Goal: Share content: Share content

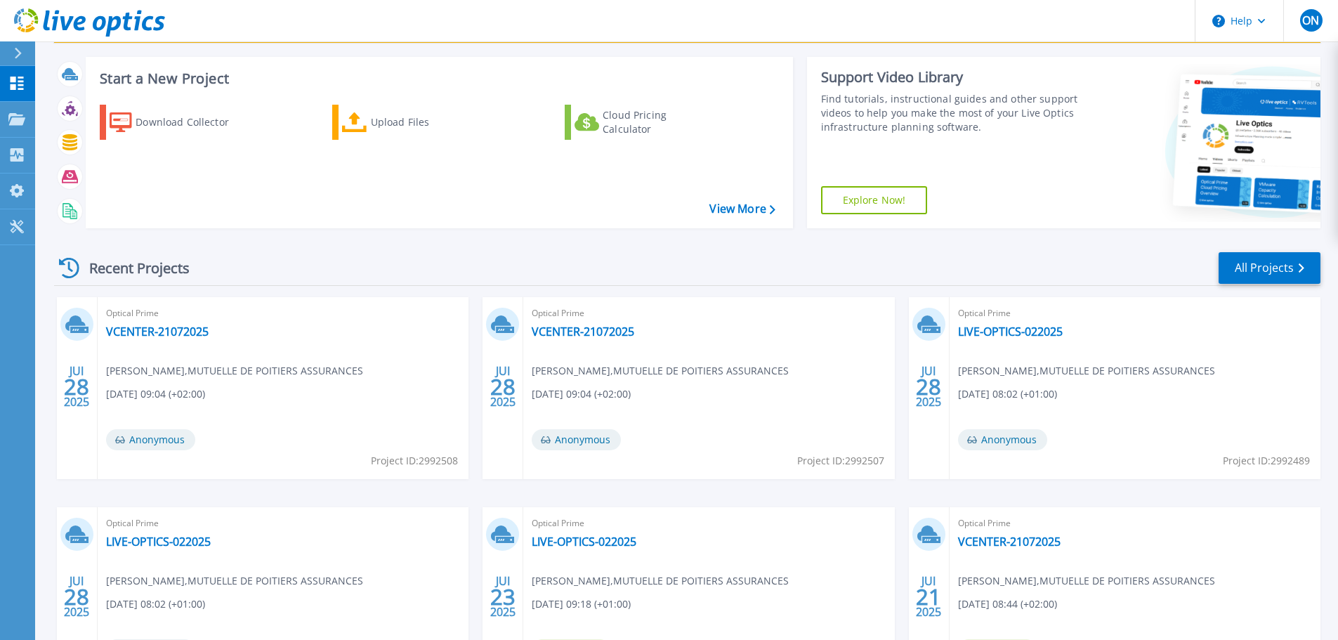
scroll to position [70, 0]
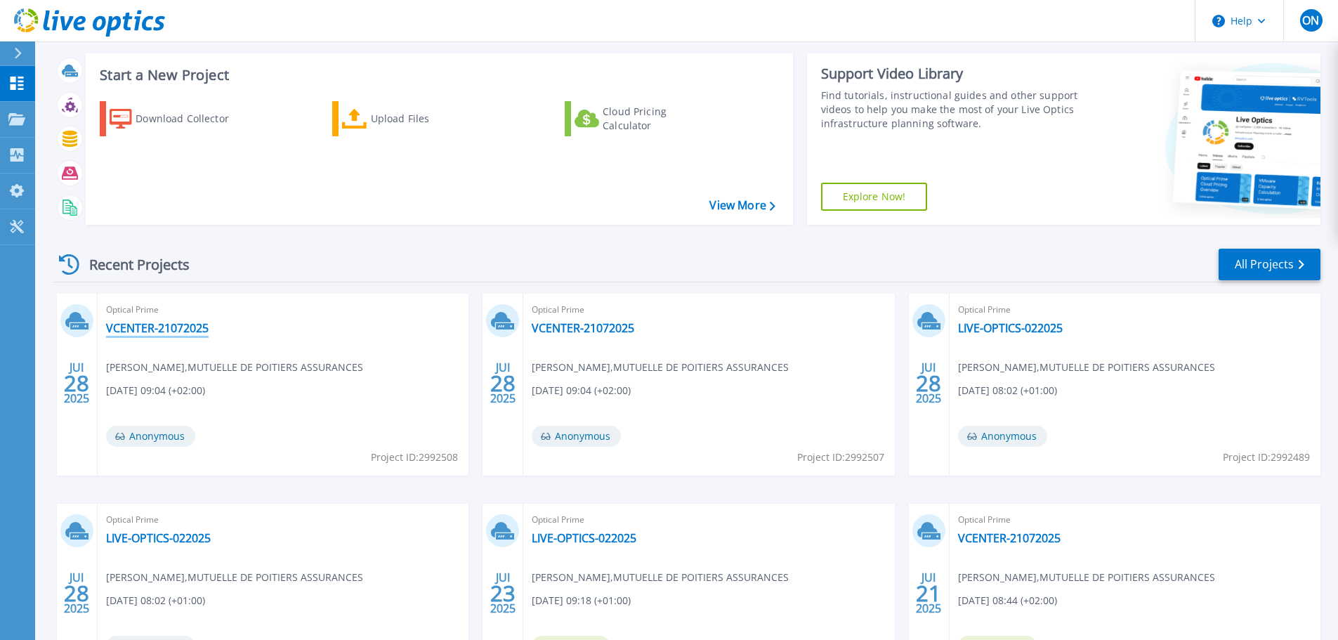
click at [150, 327] on link "VCENTER-21072025" at bounding box center [157, 328] width 103 height 14
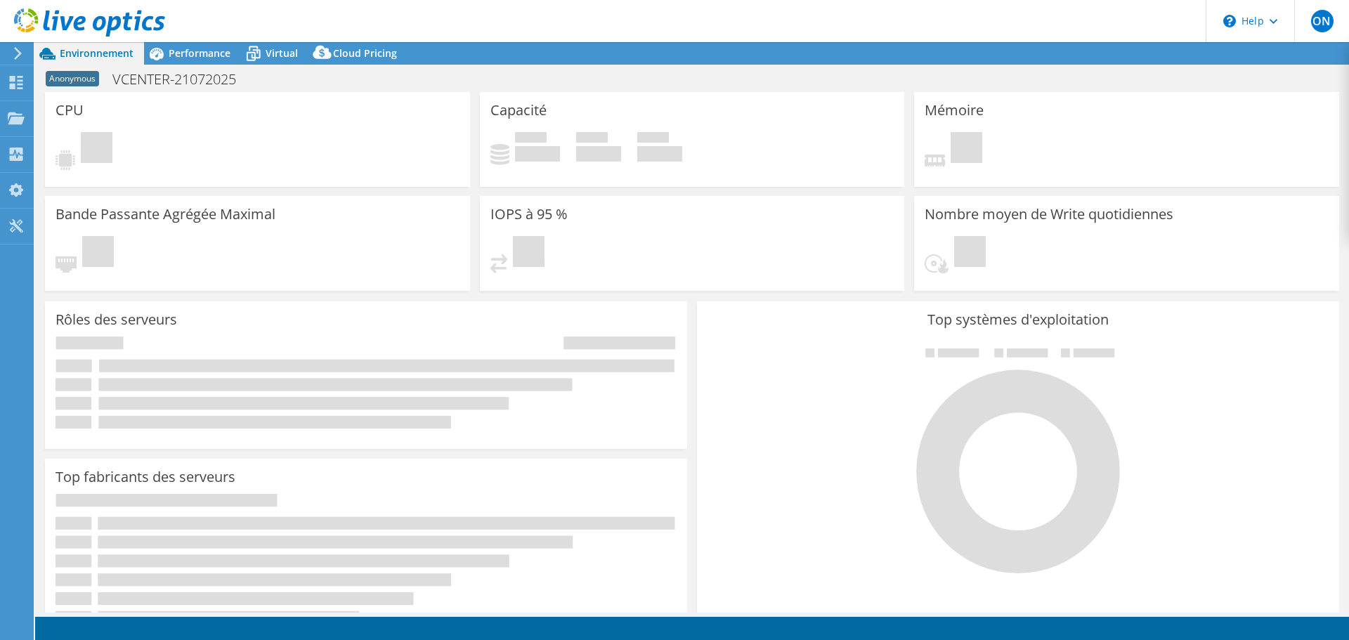
select select "EULondon"
select select "EUR"
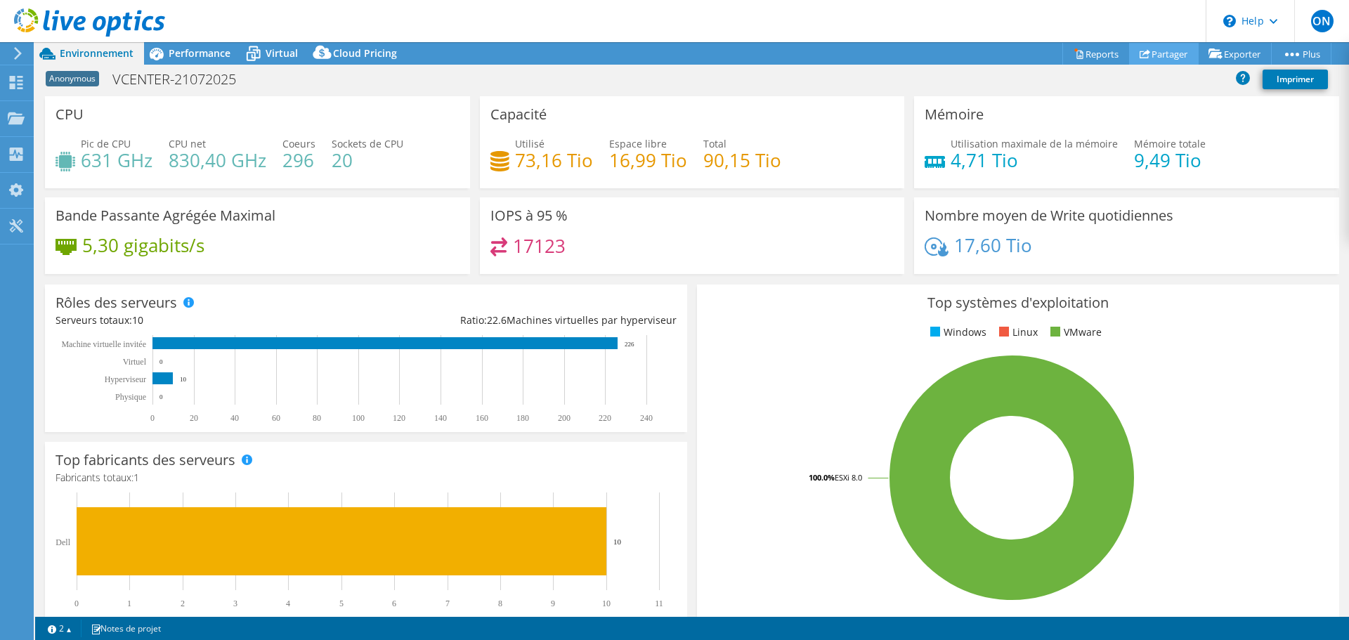
click at [1151, 54] on link "Partager" at bounding box center [1164, 54] width 70 height 22
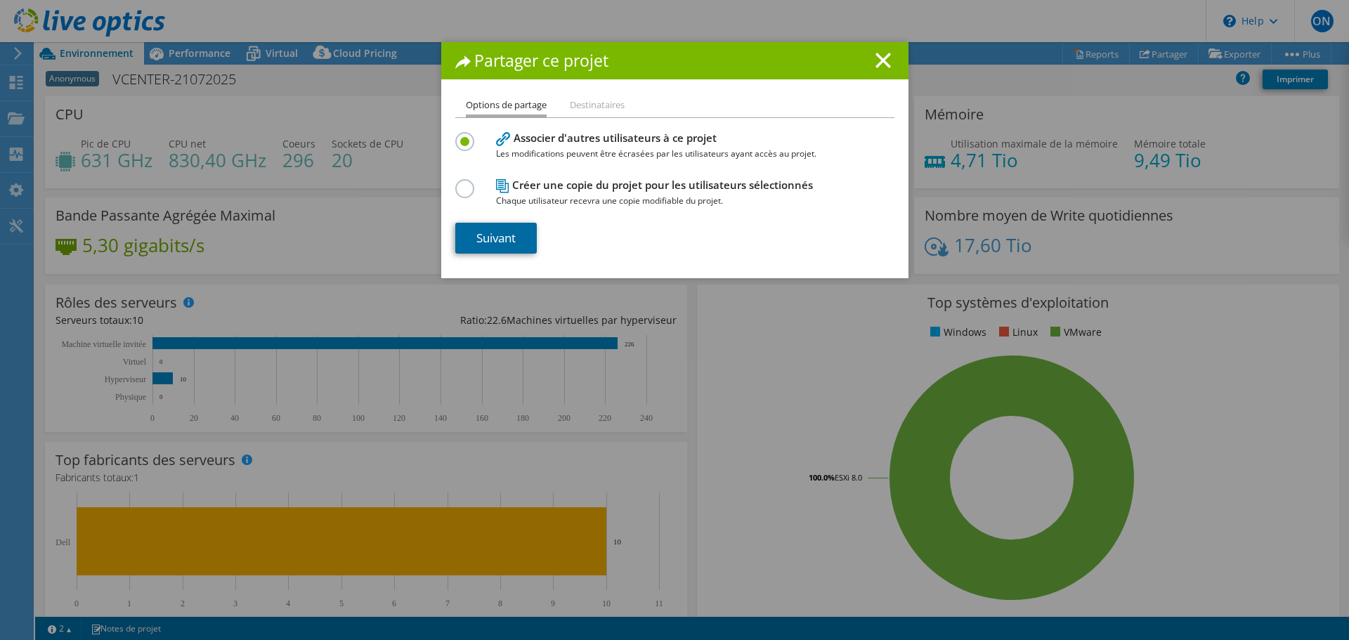
click at [509, 230] on link "Suivant" at bounding box center [495, 238] width 81 height 31
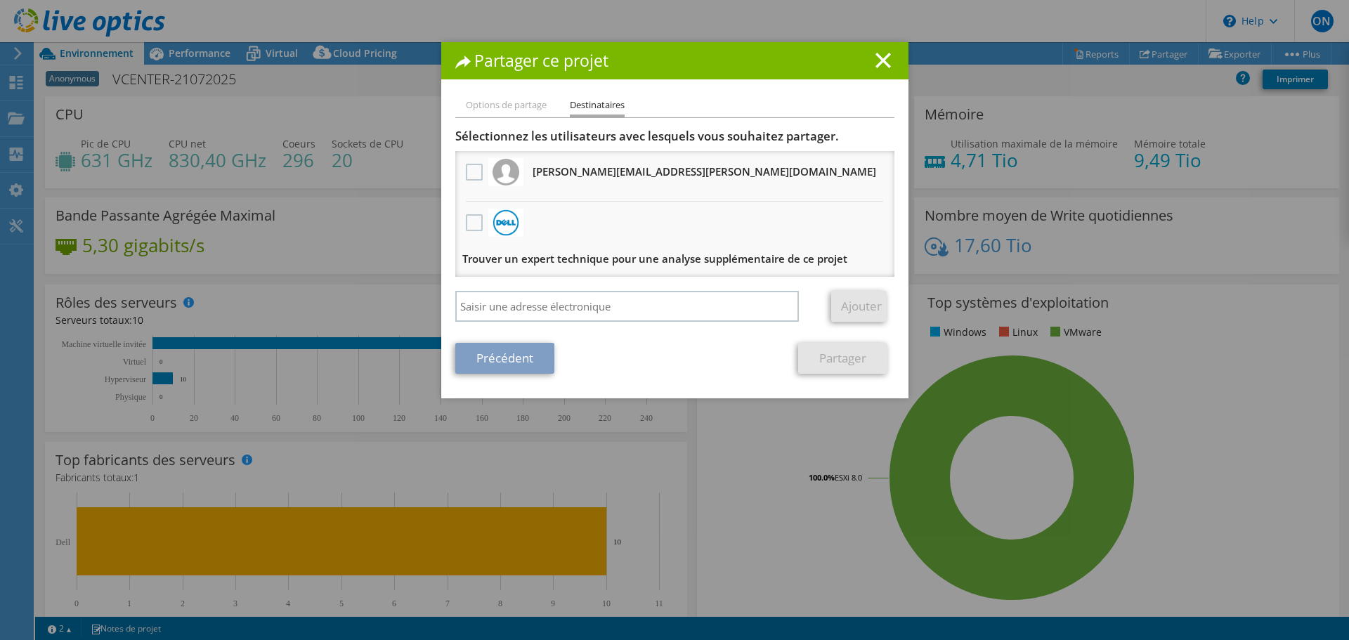
click at [876, 62] on line at bounding box center [883, 60] width 14 height 14
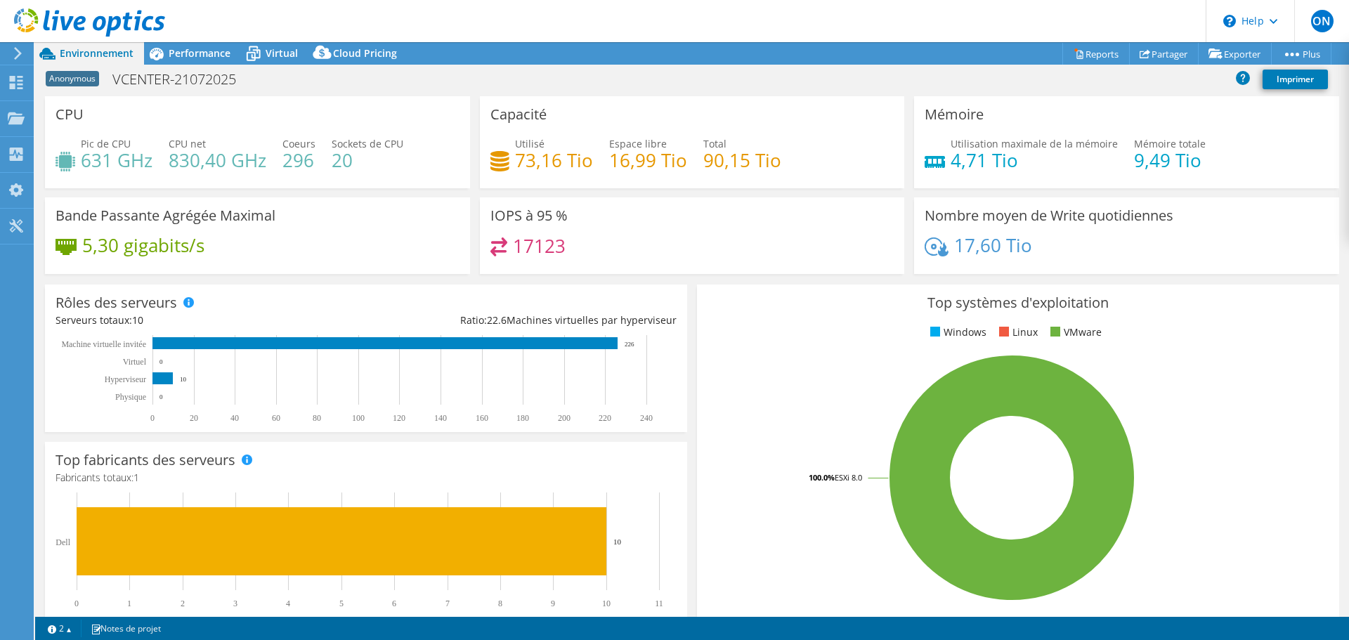
click at [85, 48] on span "Environnement" at bounding box center [97, 52] width 74 height 13
drag, startPoint x: 15, startPoint y: 52, endPoint x: 17, endPoint y: 65, distance: 13.5
click at [15, 51] on icon at bounding box center [18, 53] width 11 height 13
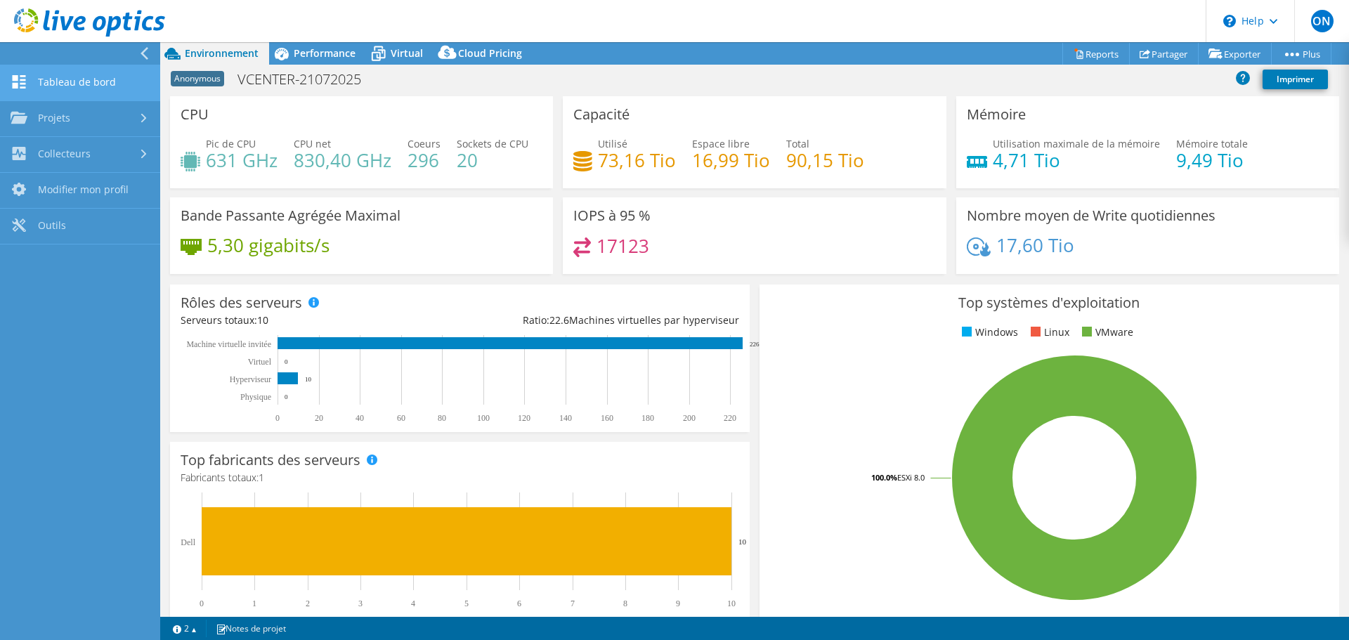
click at [61, 83] on link "Tableau de bord" at bounding box center [80, 83] width 160 height 36
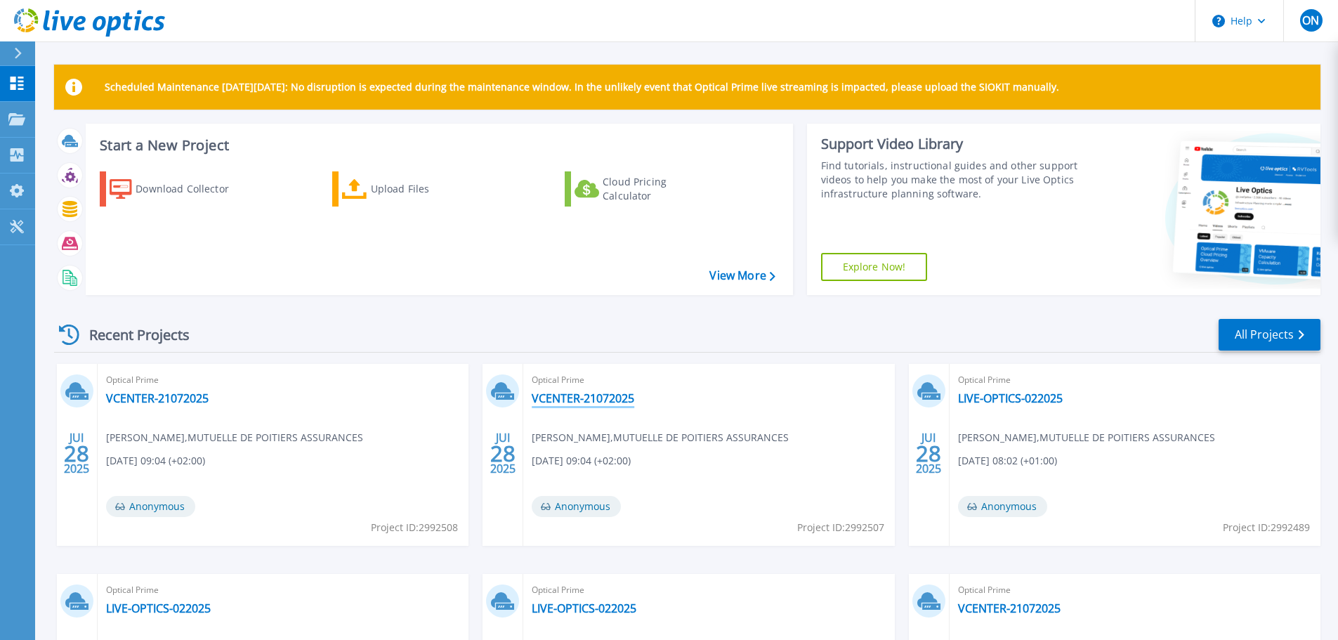
click at [588, 403] on link "VCENTER-21072025" at bounding box center [583, 398] width 103 height 14
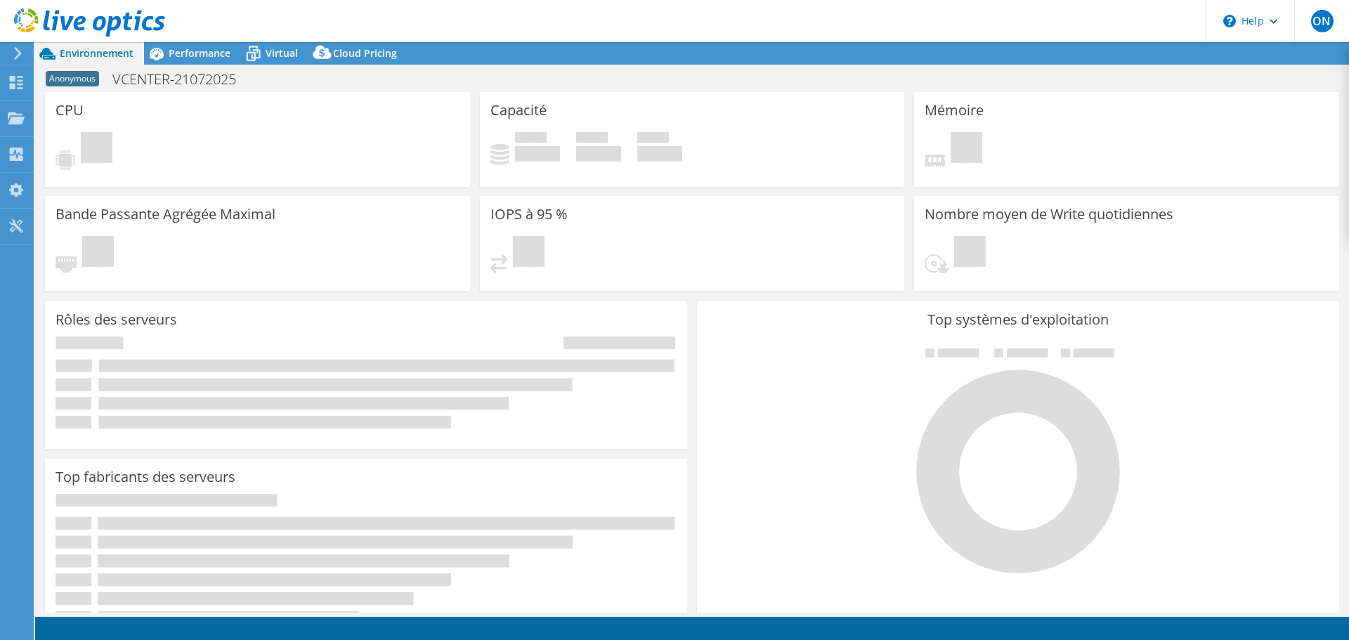
select select "USD"
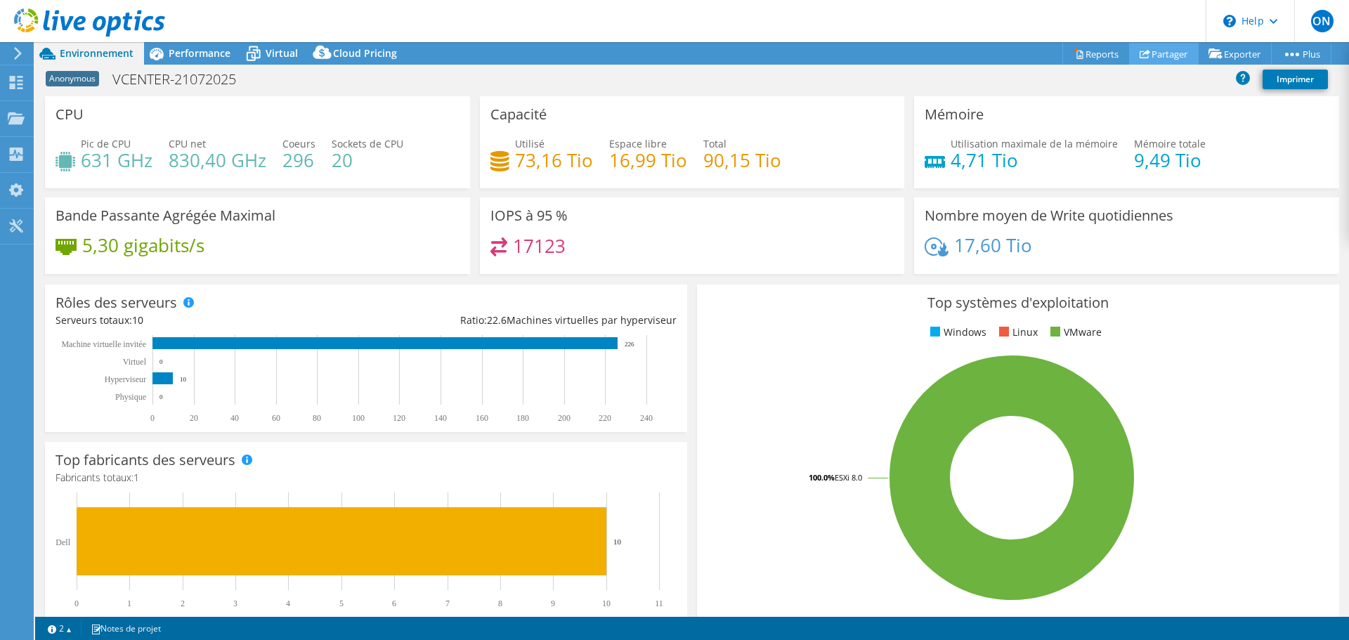
click at [1160, 53] on link "Partager" at bounding box center [1164, 54] width 70 height 22
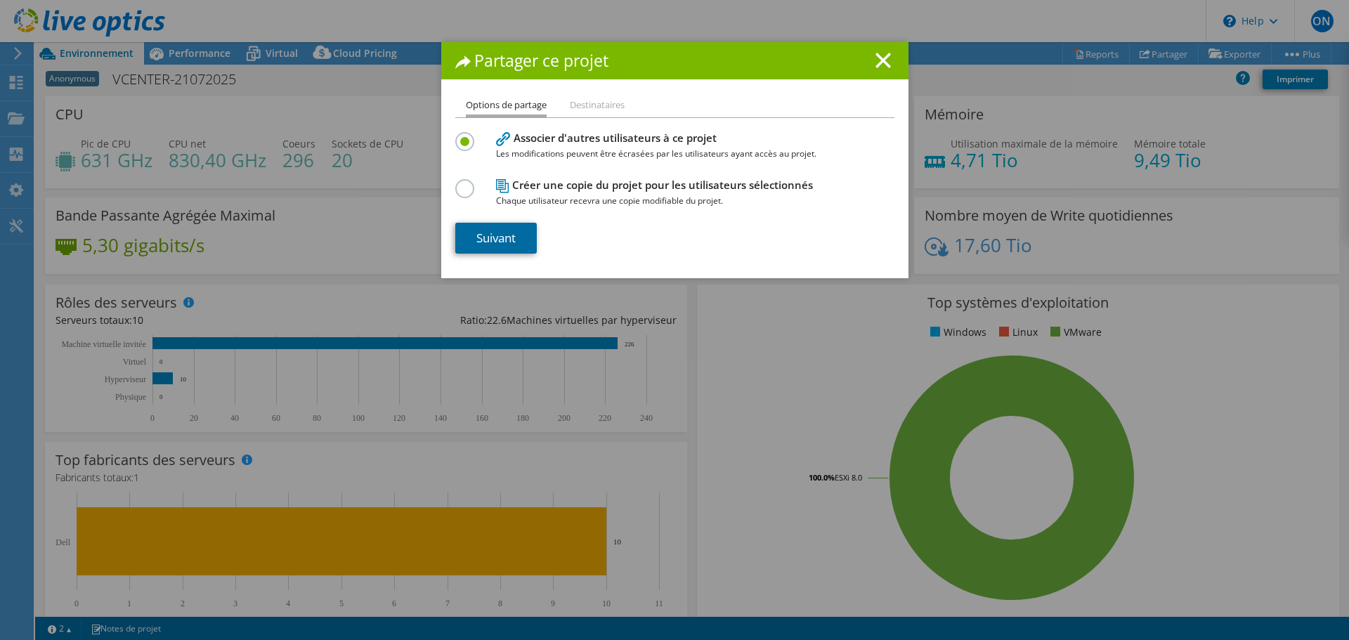
click at [499, 233] on link "Suivant" at bounding box center [495, 238] width 81 height 31
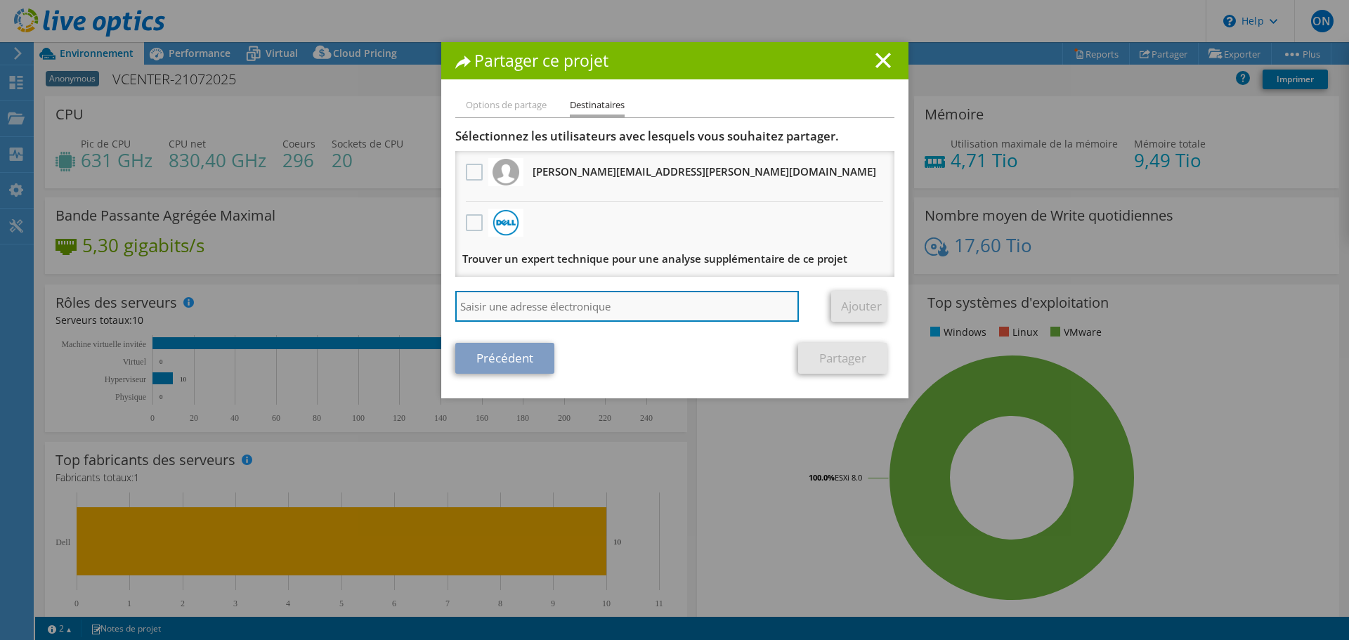
click at [507, 301] on input "search" at bounding box center [627, 306] width 344 height 31
click at [520, 314] on input "search" at bounding box center [627, 306] width 344 height 31
paste input "hugo.hilaire@cheops.fr"
type input "hugo.hilaire@cheops.fr"
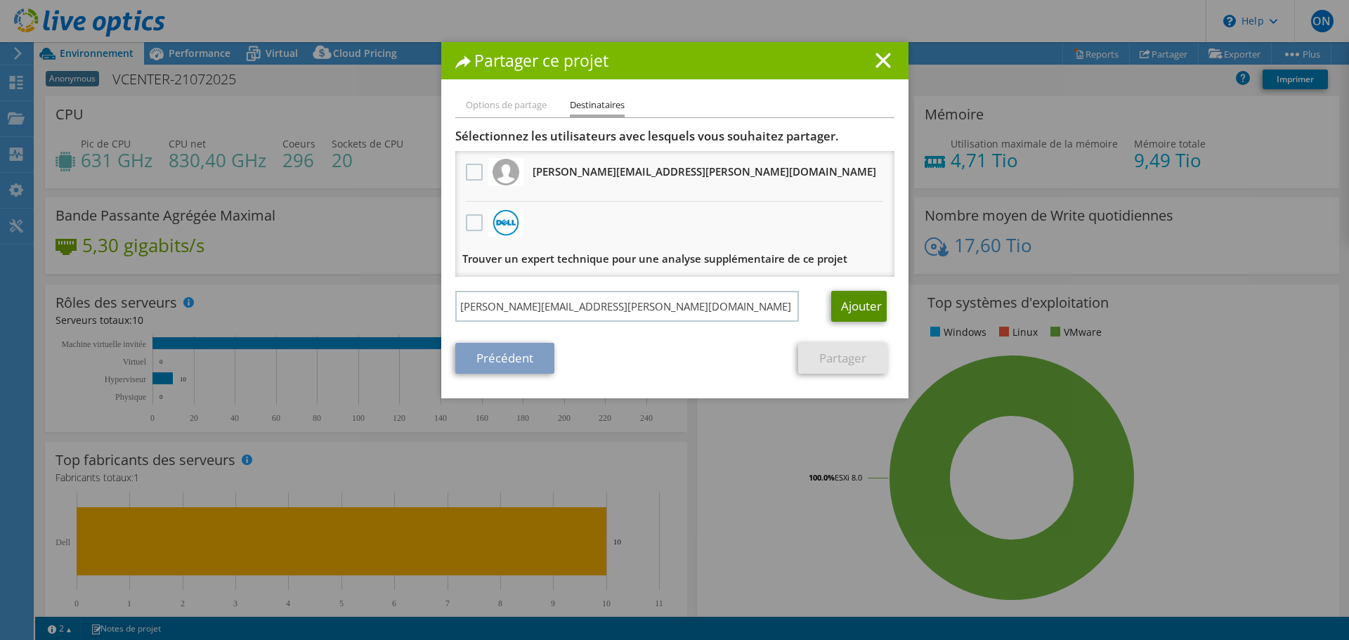
click at [865, 305] on link "Ajouter" at bounding box center [858, 306] width 55 height 31
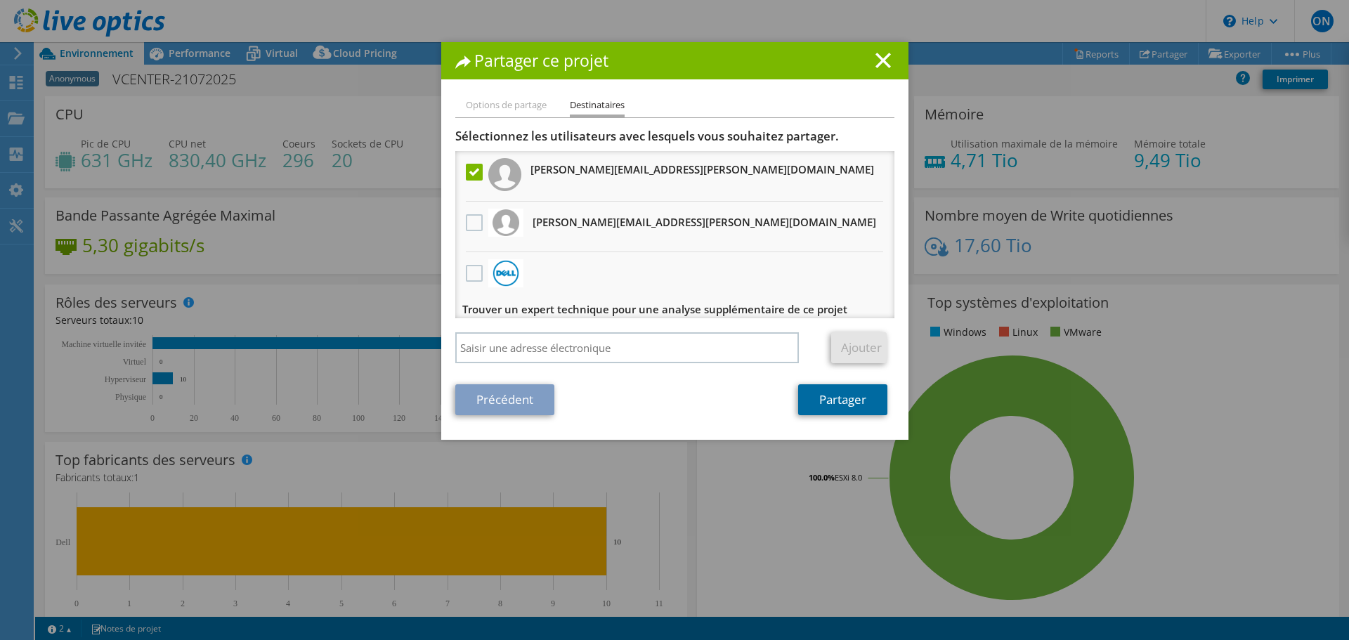
click at [841, 398] on link "Partager" at bounding box center [842, 399] width 89 height 31
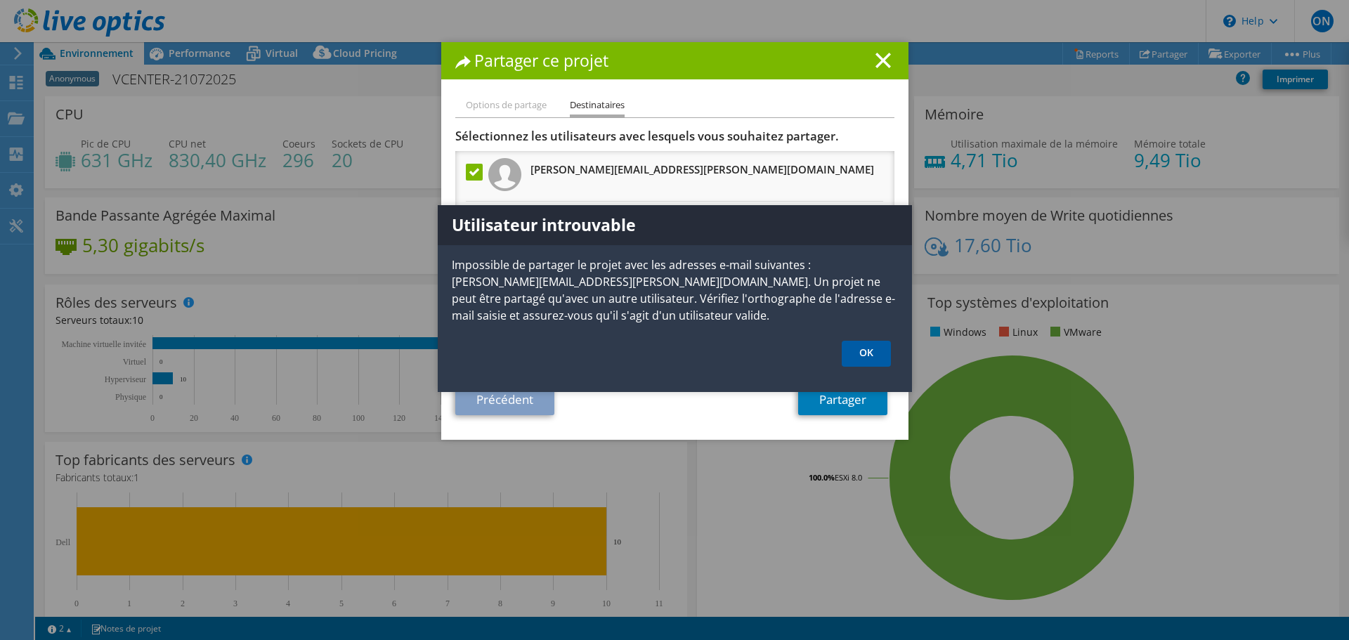
click at [862, 346] on link "OK" at bounding box center [866, 354] width 49 height 26
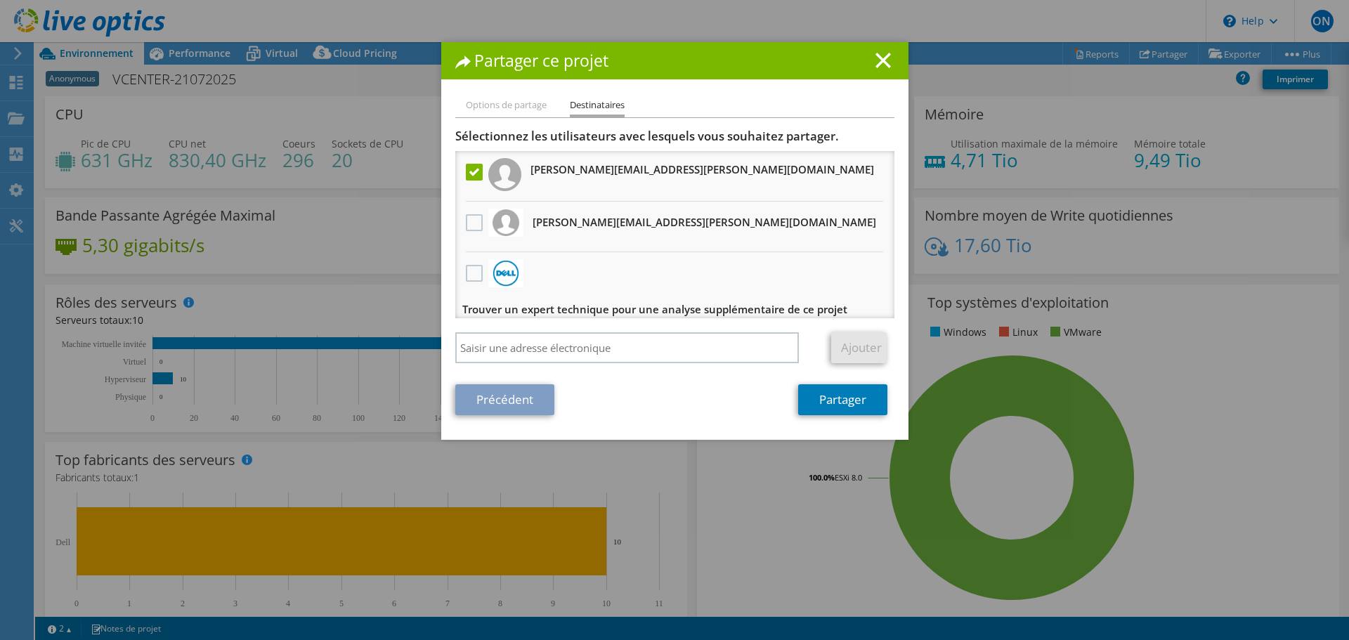
click at [469, 170] on label at bounding box center [476, 172] width 20 height 17
click at [0, 0] on input "checkbox" at bounding box center [0, 0] width 0 height 0
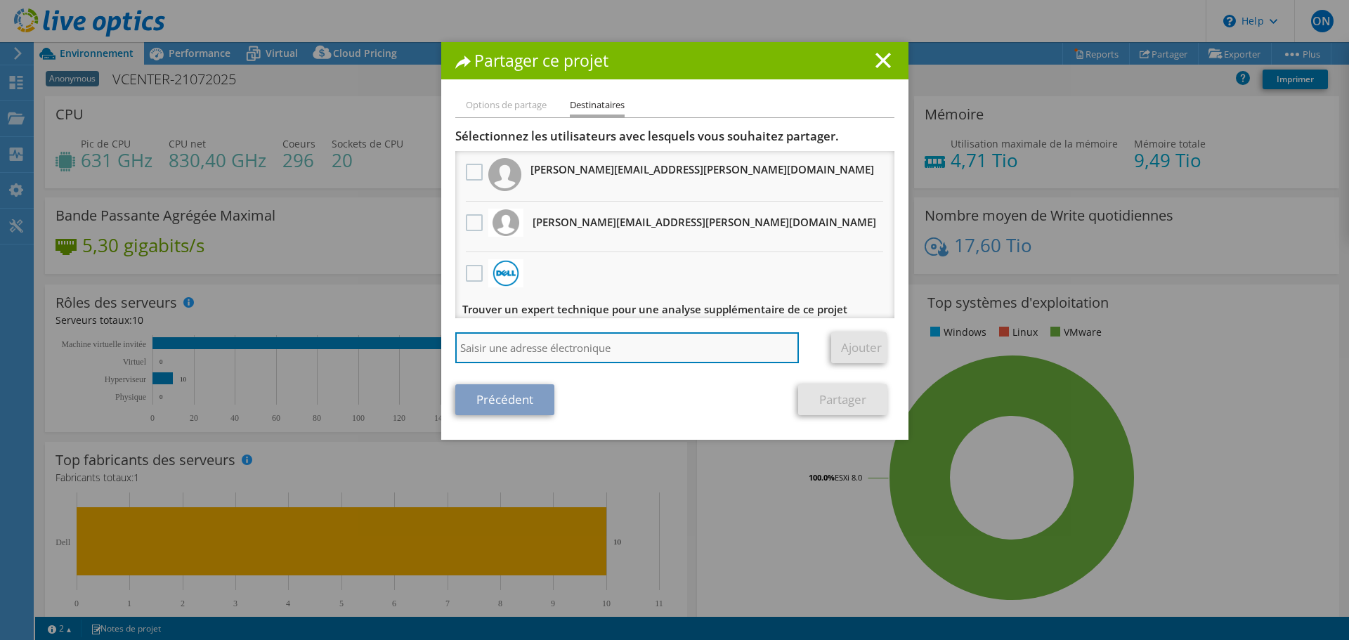
drag, startPoint x: 494, startPoint y: 338, endPoint x: 499, endPoint y: 347, distance: 10.4
click at [494, 338] on input "search" at bounding box center [627, 347] width 344 height 31
type input "hugo.hilaire@cheops.fr"
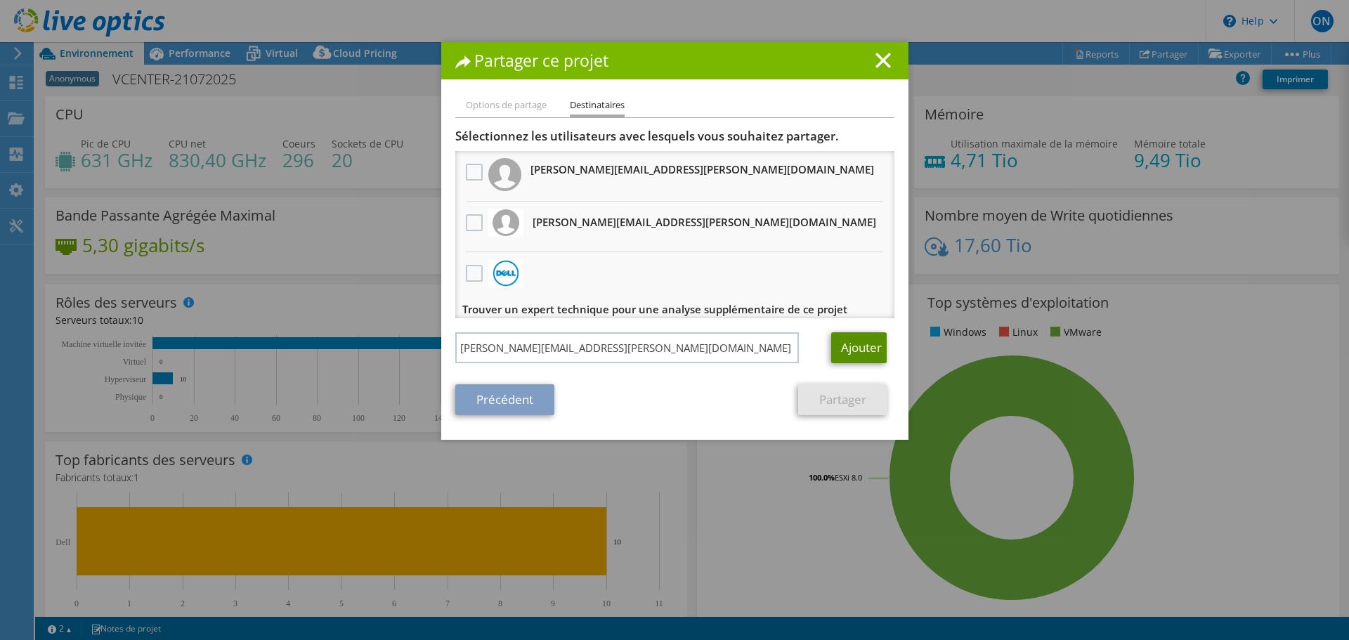
click at [854, 346] on link "Ajouter" at bounding box center [858, 347] width 55 height 31
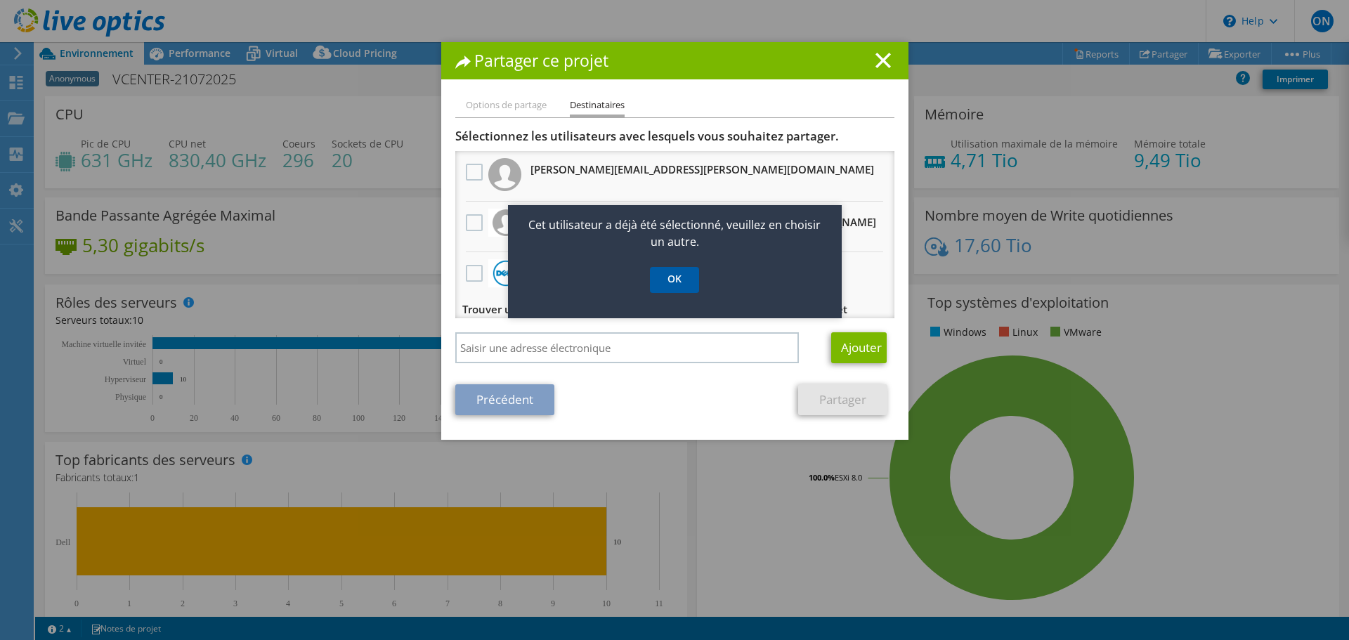
click at [684, 282] on link "OK" at bounding box center [674, 280] width 49 height 26
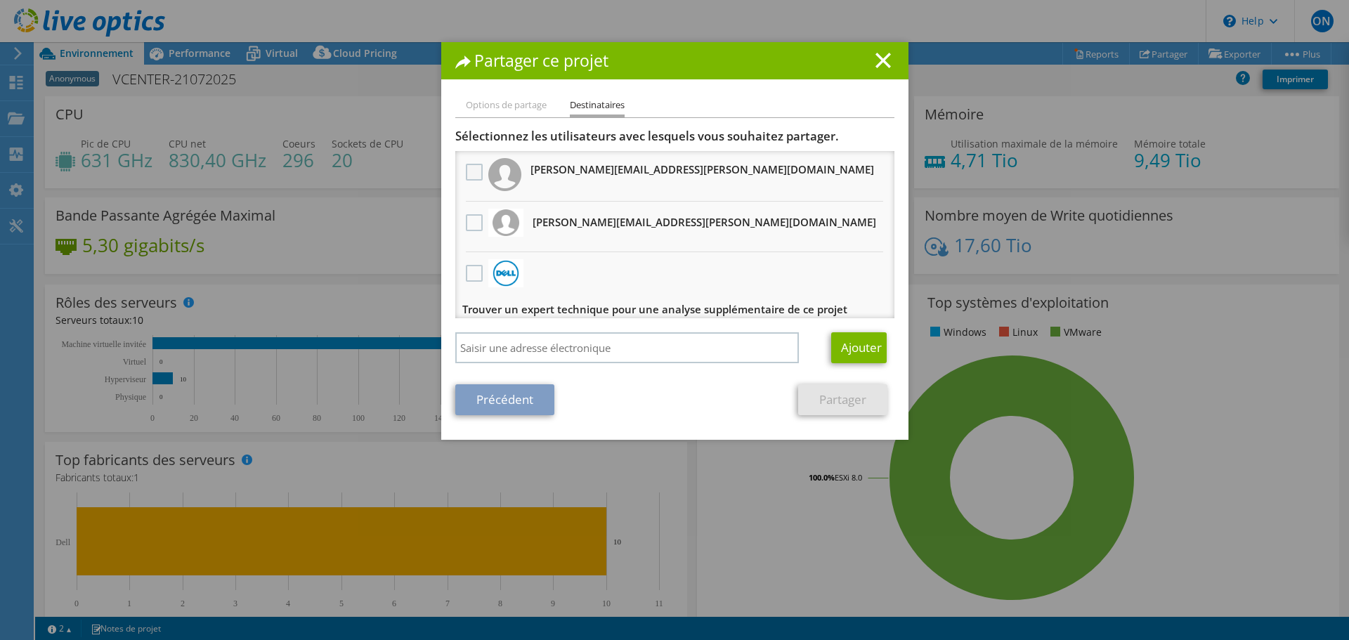
click at [467, 171] on label at bounding box center [476, 172] width 20 height 17
click at [0, 0] on input "checkbox" at bounding box center [0, 0] width 0 height 0
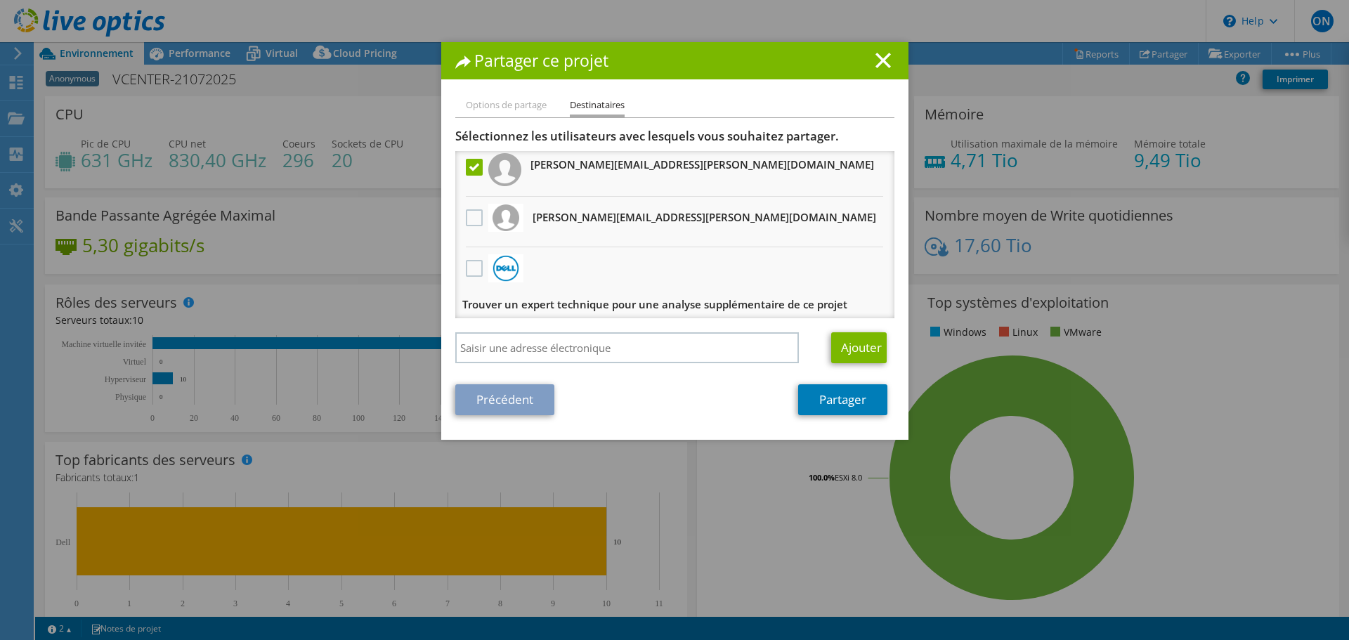
scroll to position [9, 0]
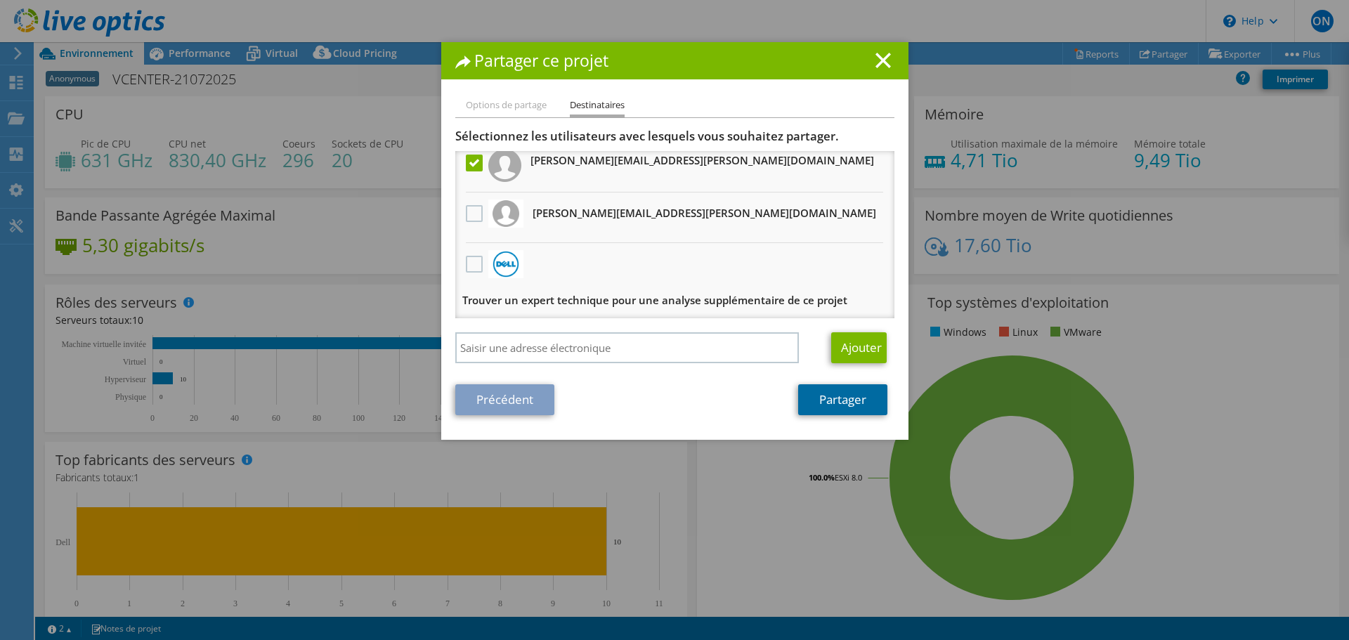
click at [843, 398] on link "Partager" at bounding box center [842, 399] width 89 height 31
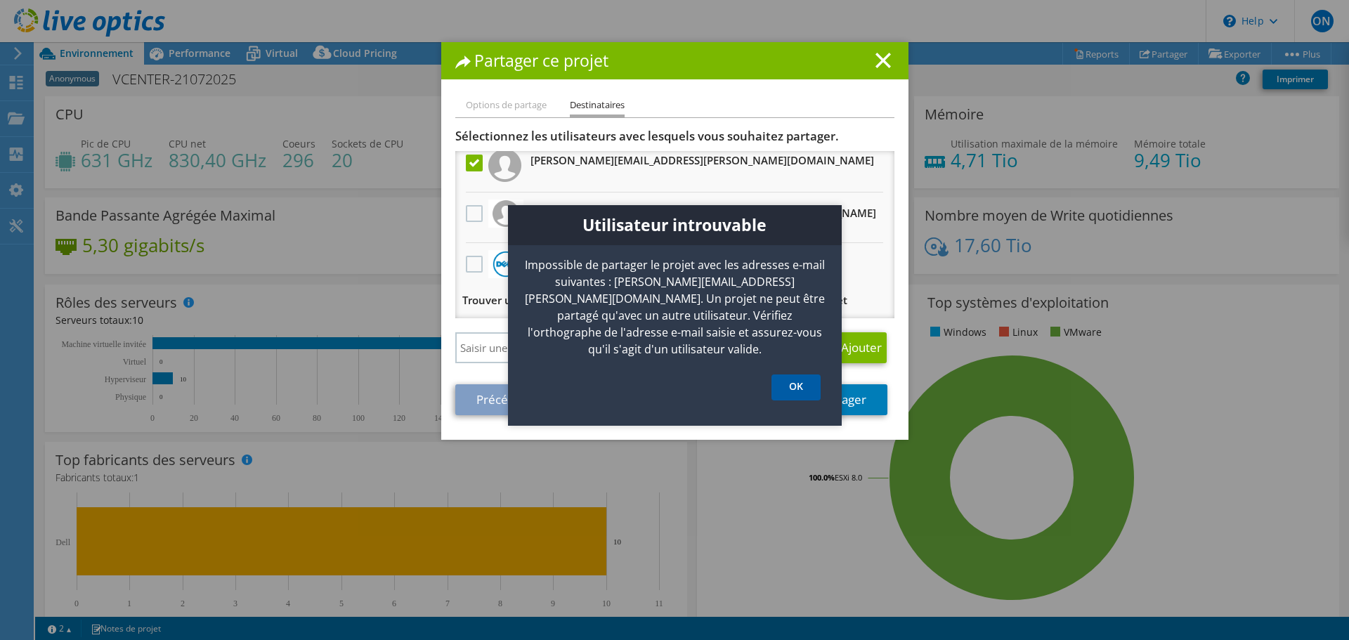
click at [801, 374] on link "OK" at bounding box center [795, 387] width 49 height 26
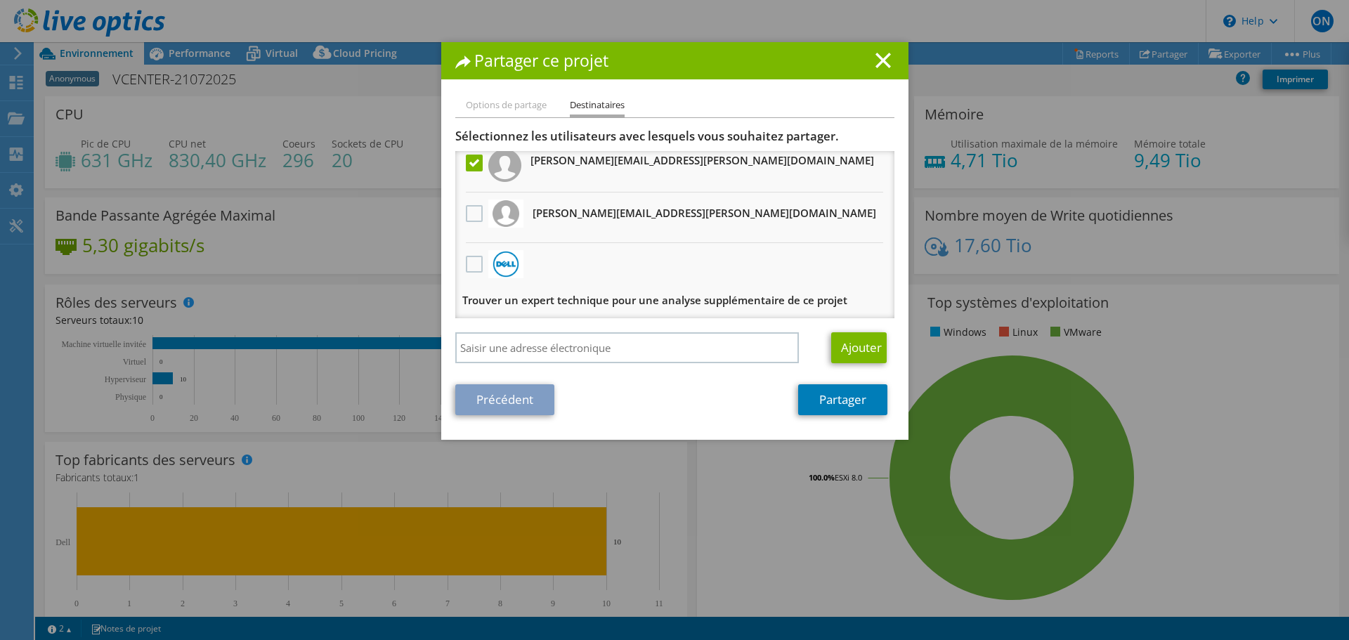
click at [511, 107] on li "Options de partage" at bounding box center [506, 106] width 81 height 18
click at [880, 61] on icon at bounding box center [882, 60] width 15 height 15
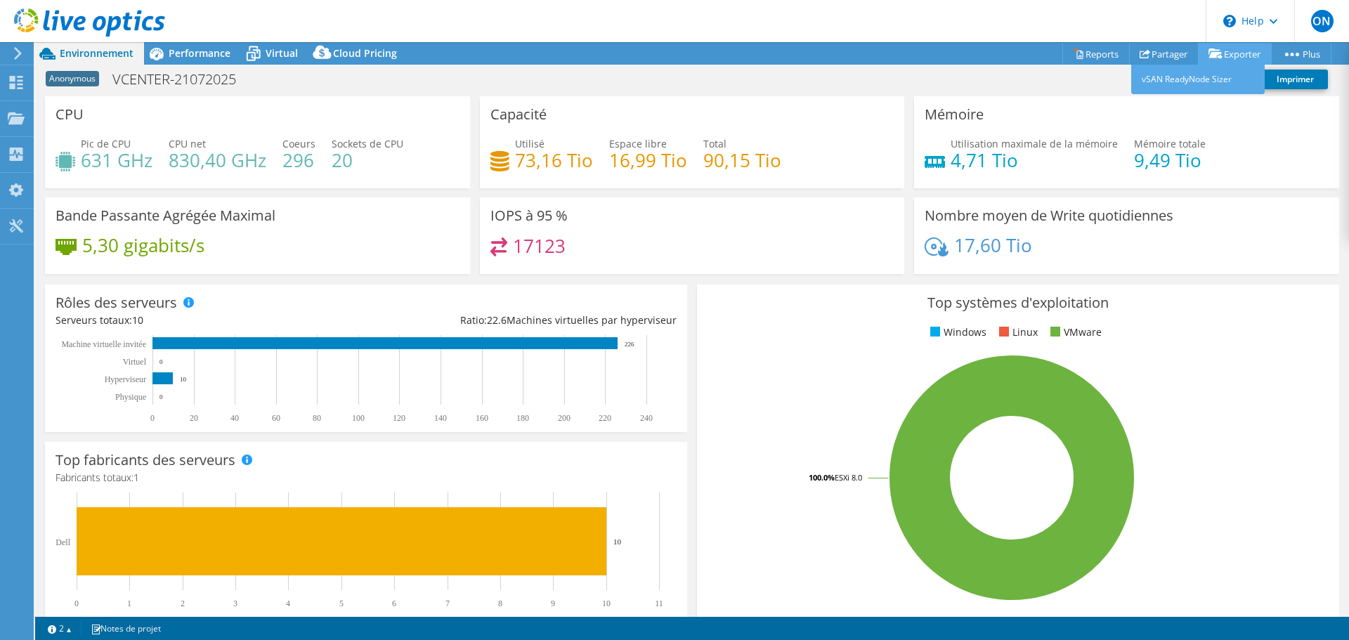
click at [1236, 54] on link "Exporter" at bounding box center [1235, 54] width 74 height 22
click at [1083, 51] on link "Reports" at bounding box center [1095, 54] width 67 height 22
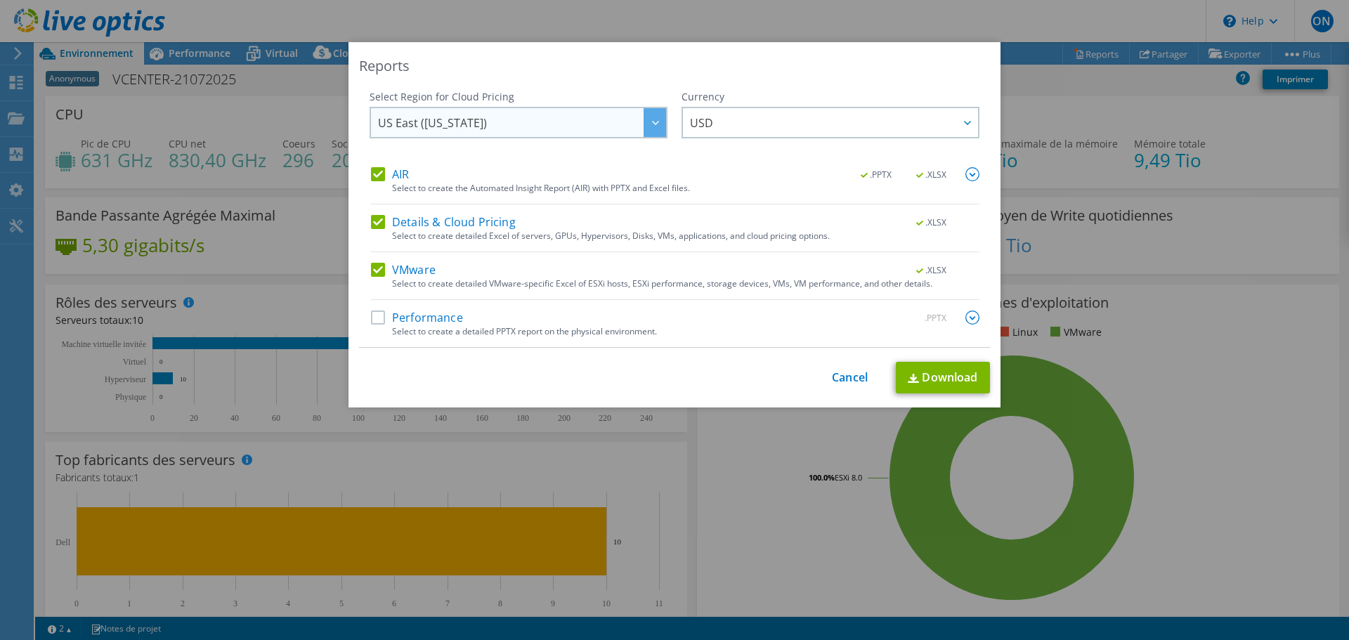
click at [434, 122] on span "US East ([US_STATE])" at bounding box center [432, 126] width 109 height 22
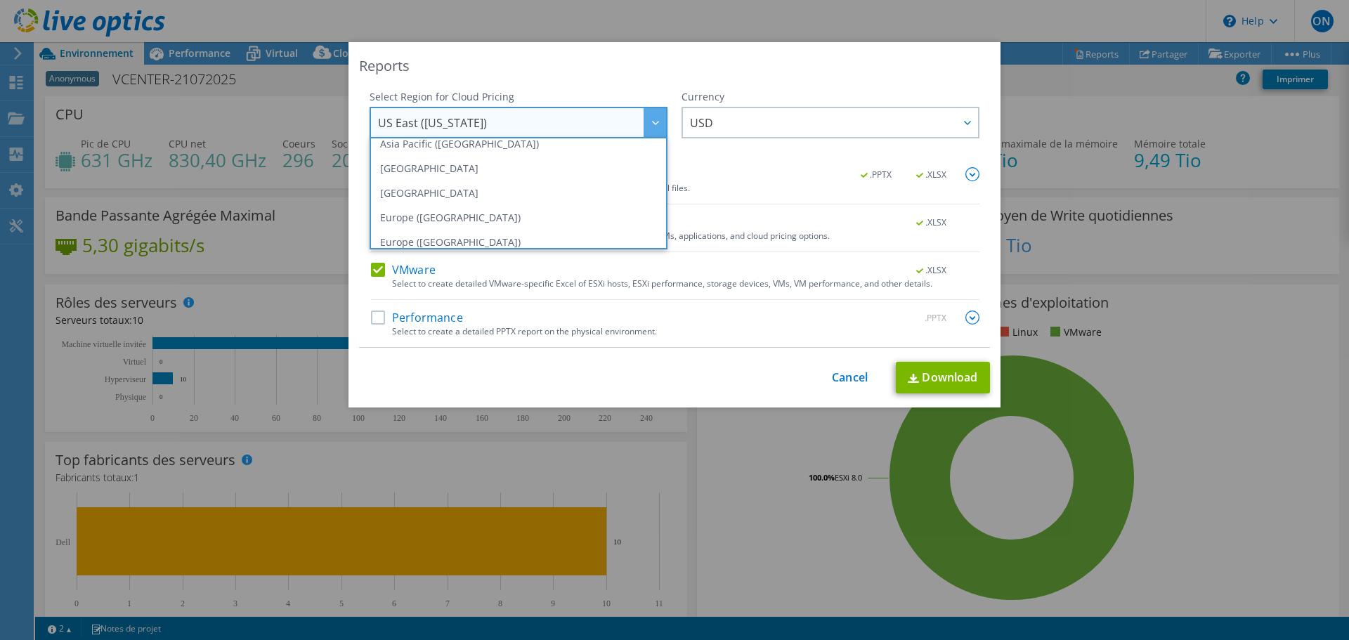
scroll to position [125, 0]
click at [608, 84] on div "Reports Select Region for Cloud Pricing Asia Pacific (Hong Kong) Asia Pacific (…" at bounding box center [674, 224] width 652 height 365
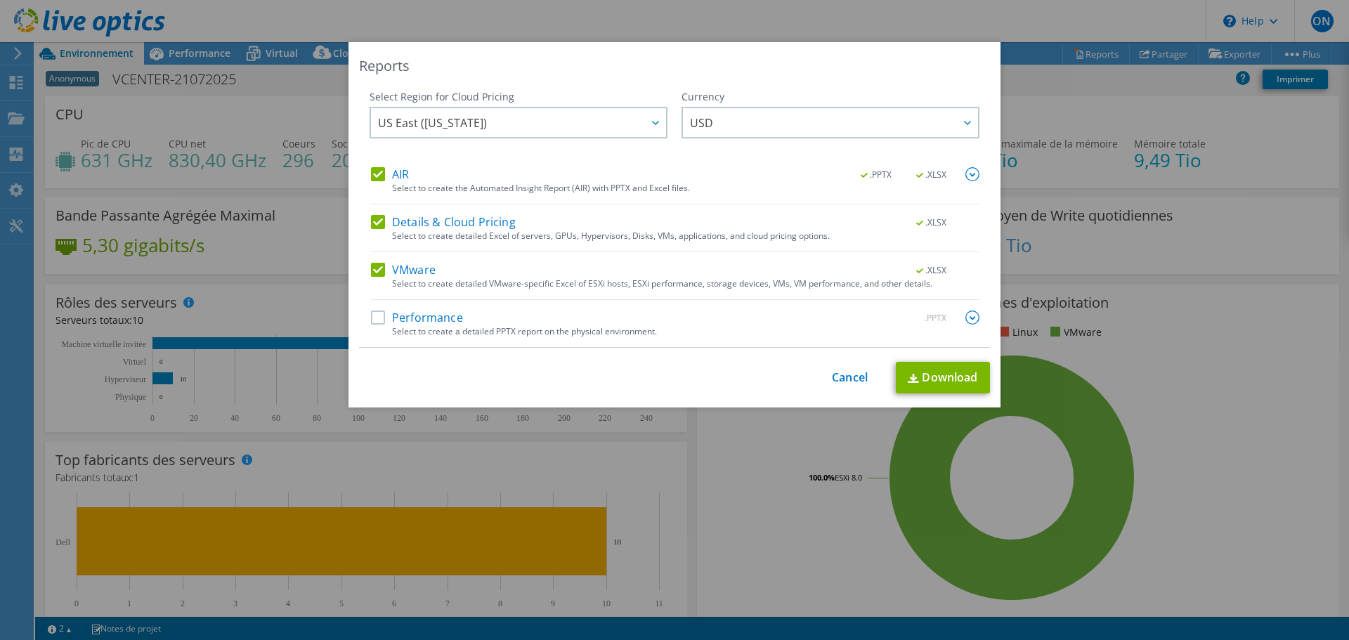
click at [372, 221] on label "Details & Cloud Pricing" at bounding box center [443, 222] width 145 height 14
click at [0, 0] on input "Details & Cloud Pricing" at bounding box center [0, 0] width 0 height 0
click at [374, 319] on label "Performance" at bounding box center [417, 317] width 92 height 14
click at [0, 0] on input "Performance" at bounding box center [0, 0] width 0 height 0
click at [373, 174] on label "AIR" at bounding box center [390, 174] width 38 height 14
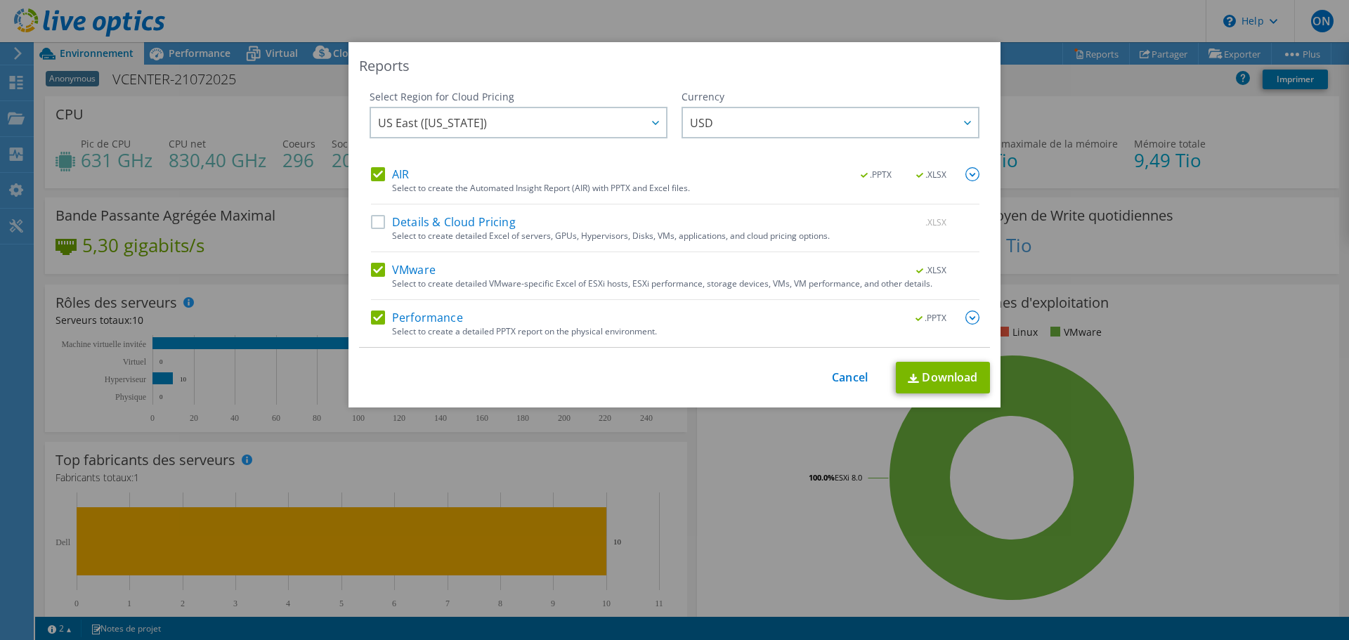
click at [0, 0] on input "AIR" at bounding box center [0, 0] width 0 height 0
click at [937, 375] on link "Download" at bounding box center [943, 378] width 94 height 32
click at [835, 377] on link "Cancel" at bounding box center [850, 377] width 36 height 13
